Goal: Task Accomplishment & Management: Manage account settings

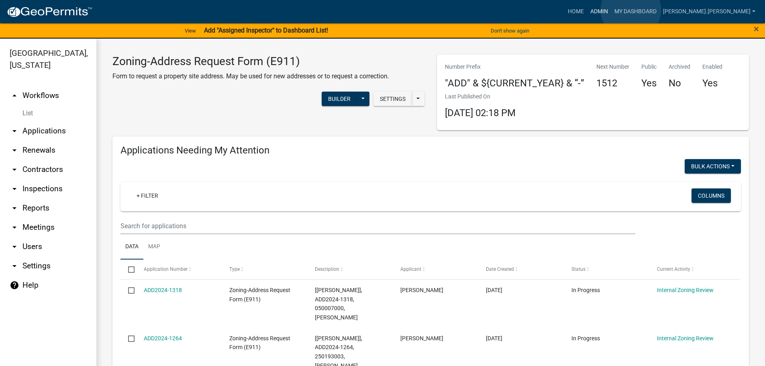
click at [611, 10] on link "Admin" at bounding box center [599, 11] width 24 height 15
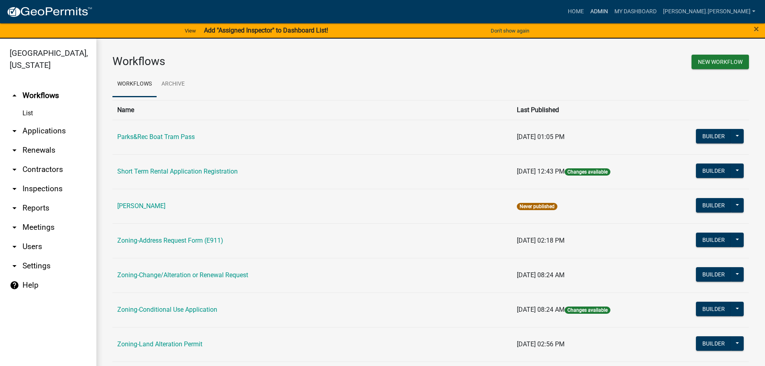
scroll to position [201, 0]
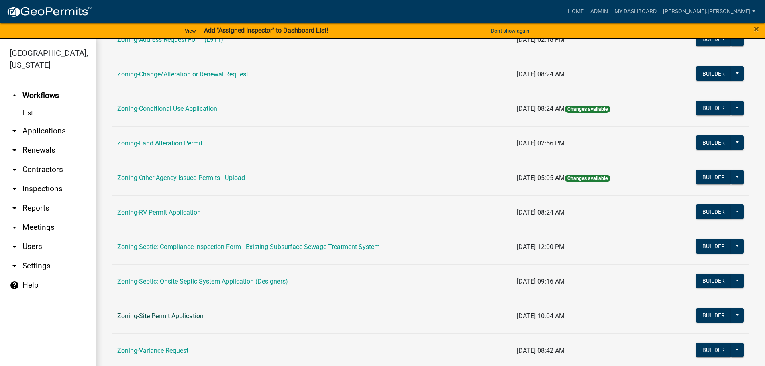
click at [170, 317] on link "Zoning-Site Permit Application" at bounding box center [160, 316] width 86 height 8
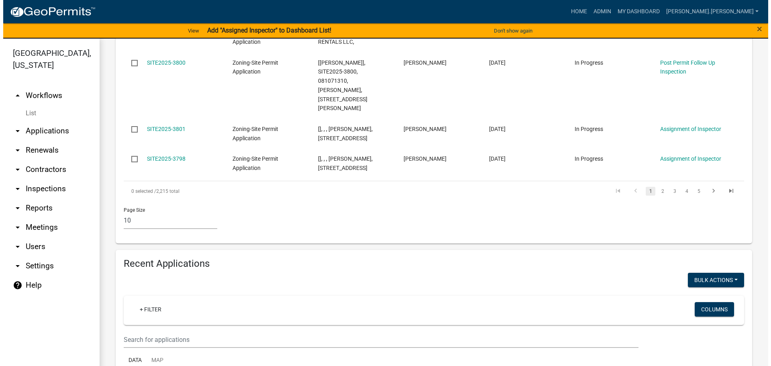
scroll to position [763, 0]
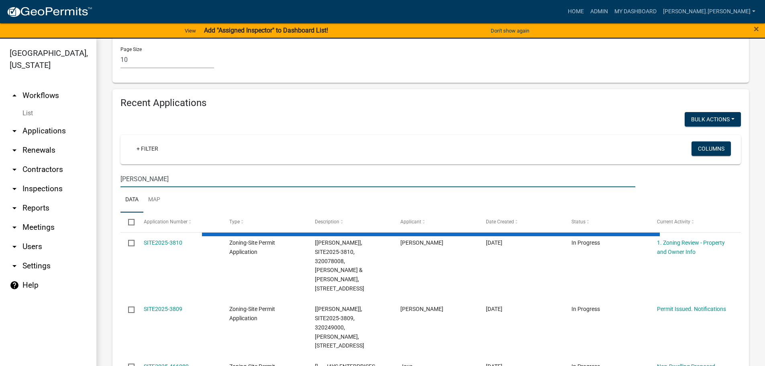
type input "[PERSON_NAME]"
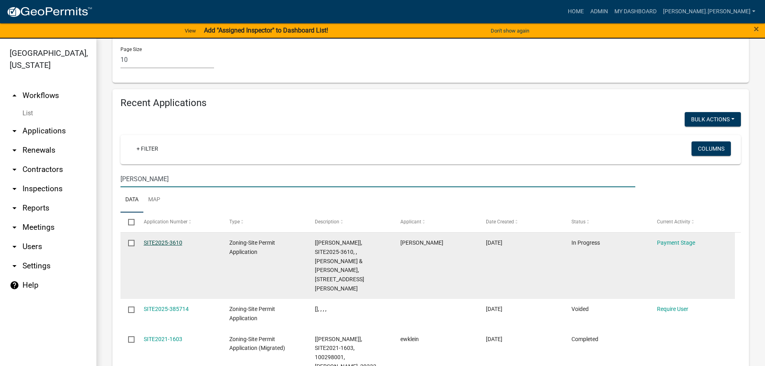
click at [154, 239] on link "SITE2025-3610" at bounding box center [163, 242] width 39 height 6
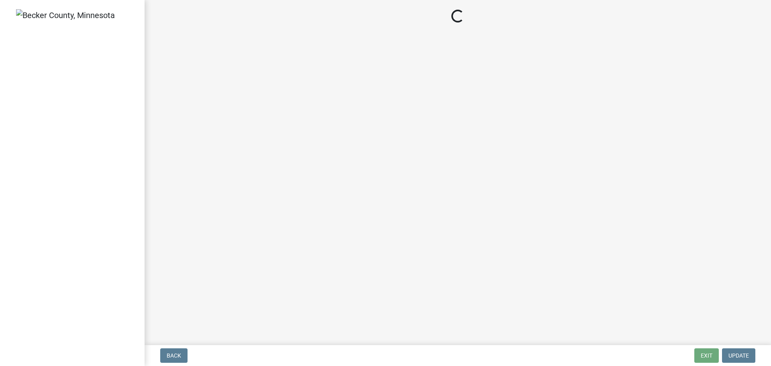
select select "3: 3"
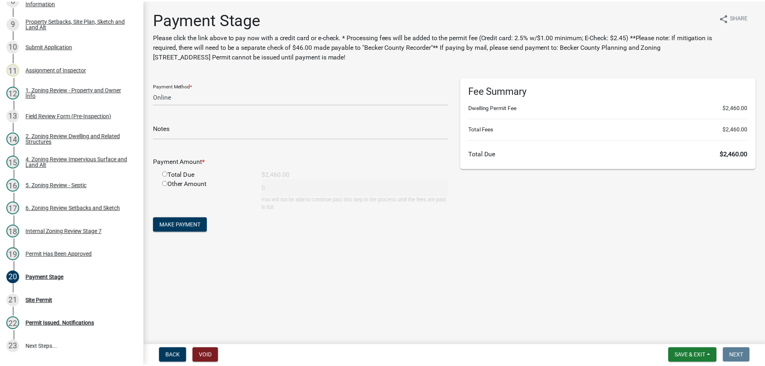
scroll to position [348, 0]
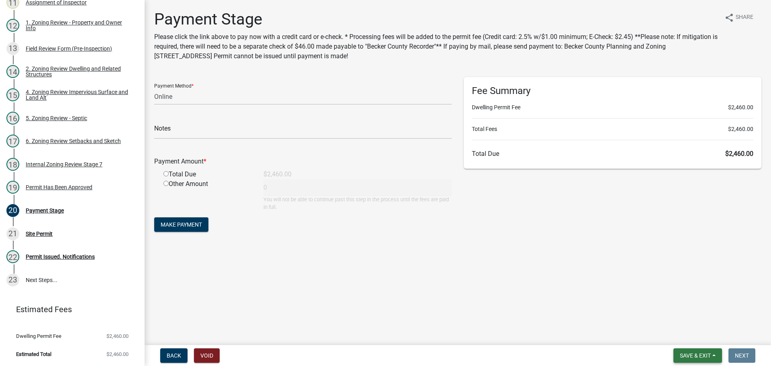
click at [680, 355] on span "Save & Exit" at bounding box center [695, 355] width 31 height 6
click at [674, 337] on button "Save & Exit" at bounding box center [690, 334] width 64 height 19
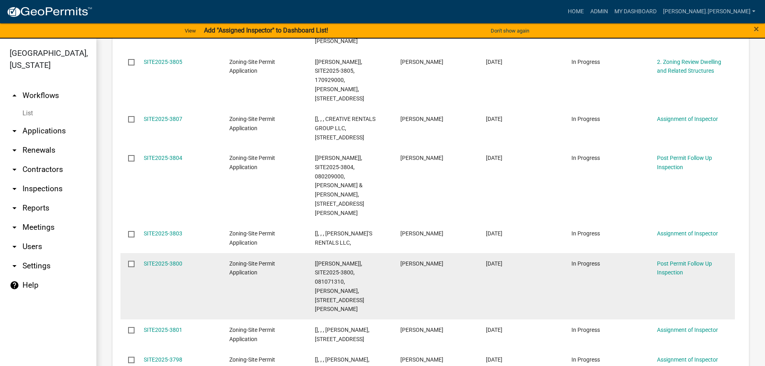
scroll to position [602, 0]
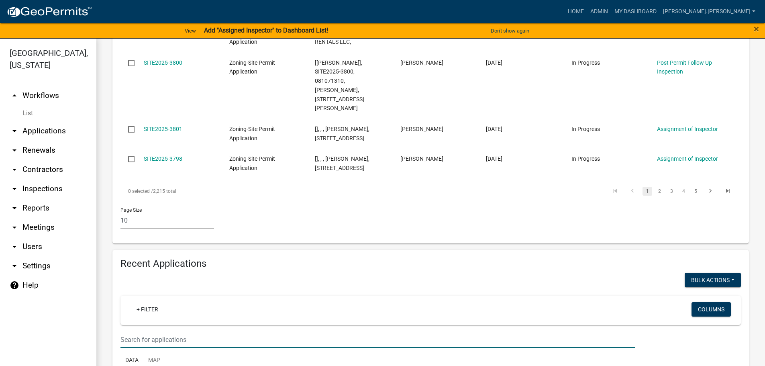
click at [383, 331] on input "text" at bounding box center [377, 339] width 515 height 16
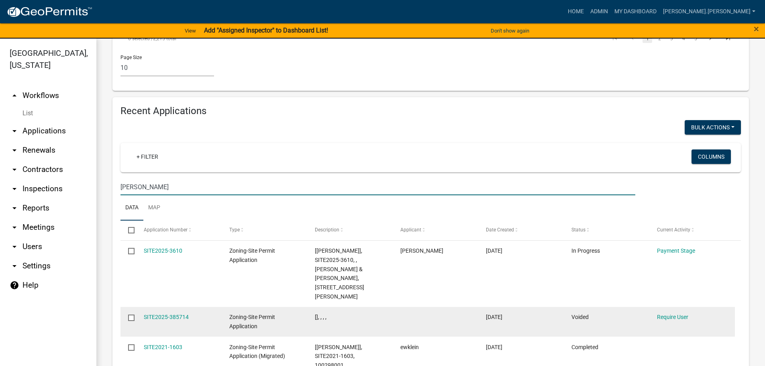
scroll to position [803, 0]
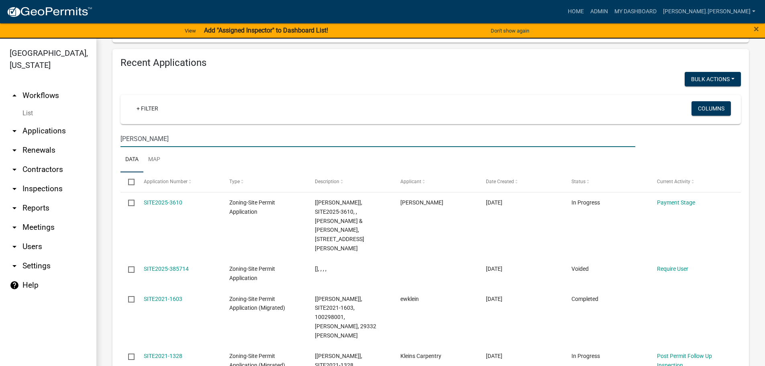
drag, startPoint x: 175, startPoint y: 74, endPoint x: 54, endPoint y: 62, distance: 121.8
click at [54, 62] on div "[GEOGRAPHIC_DATA], [US_STATE] arrow_drop_up Workflows List arrow_drop_down Appl…" at bounding box center [382, 207] width 765 height 337
type input "160248000"
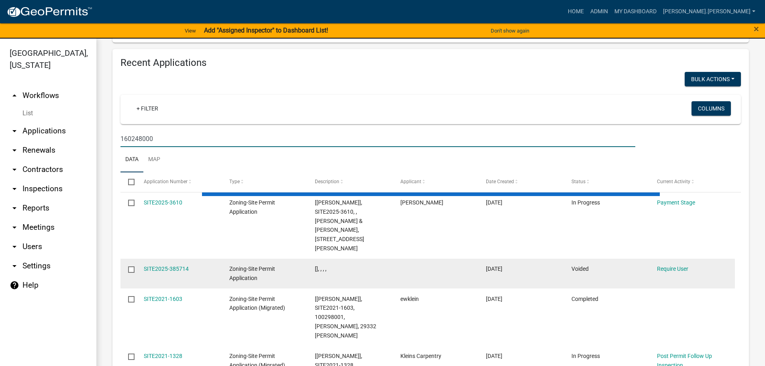
scroll to position [672, 0]
